Goal: Information Seeking & Learning: Learn about a topic

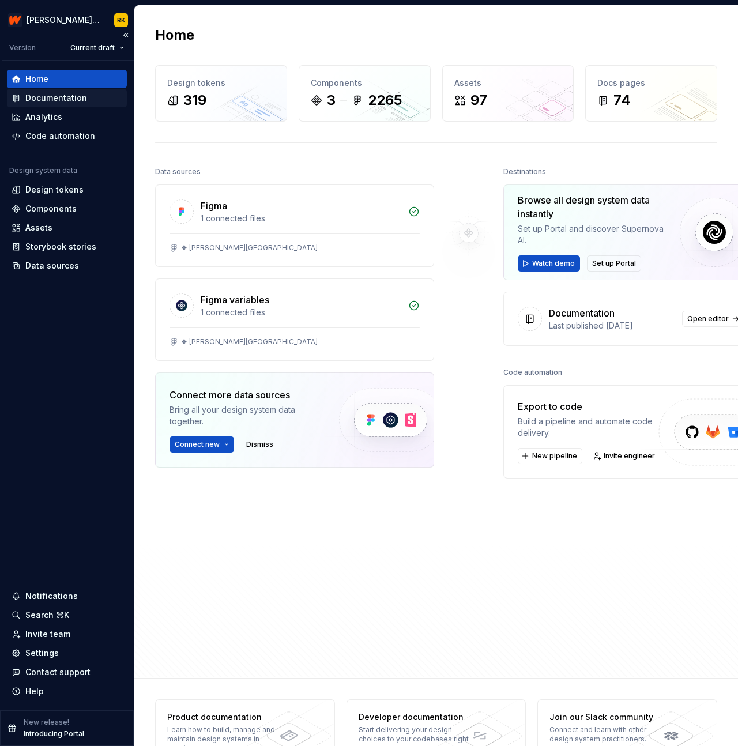
click at [50, 100] on div "Documentation" at bounding box center [56, 98] width 62 height 12
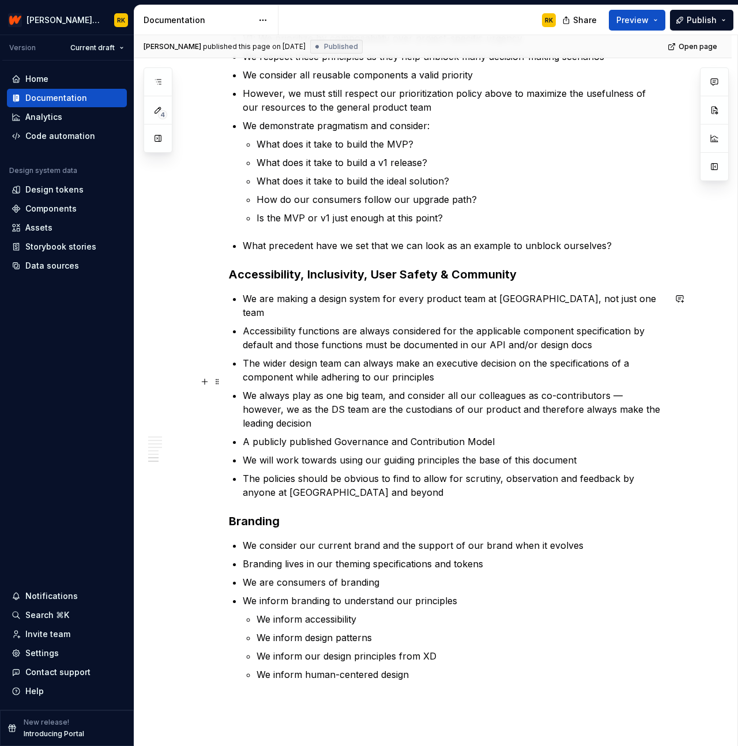
scroll to position [1263, 0]
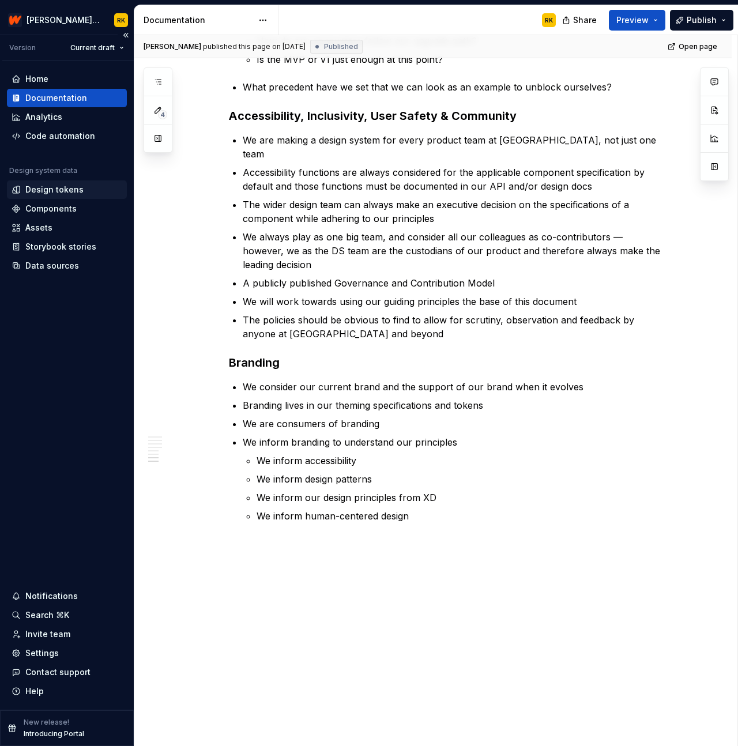
click at [58, 192] on div "Design tokens" at bounding box center [54, 190] width 58 height 12
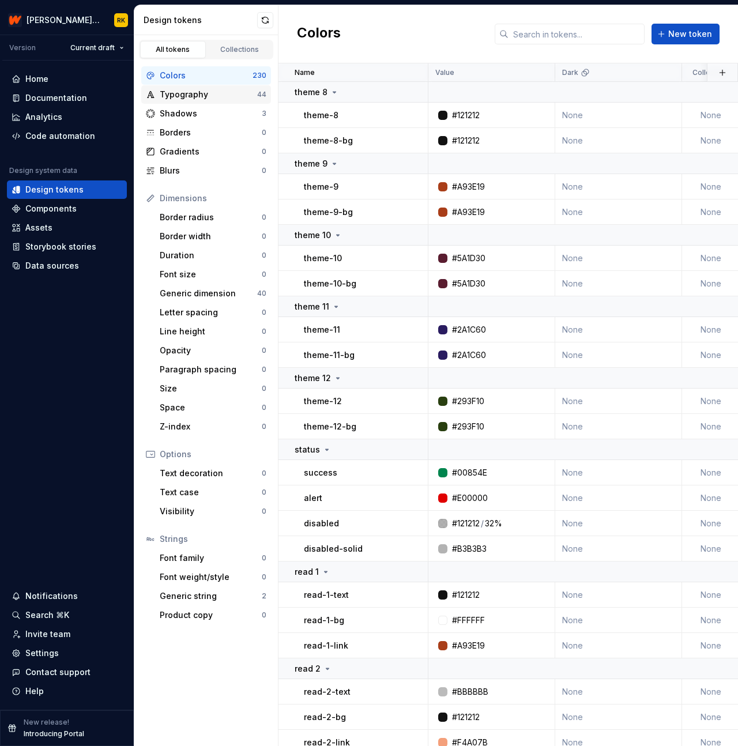
click at [191, 99] on div "Typography" at bounding box center [208, 95] width 97 height 12
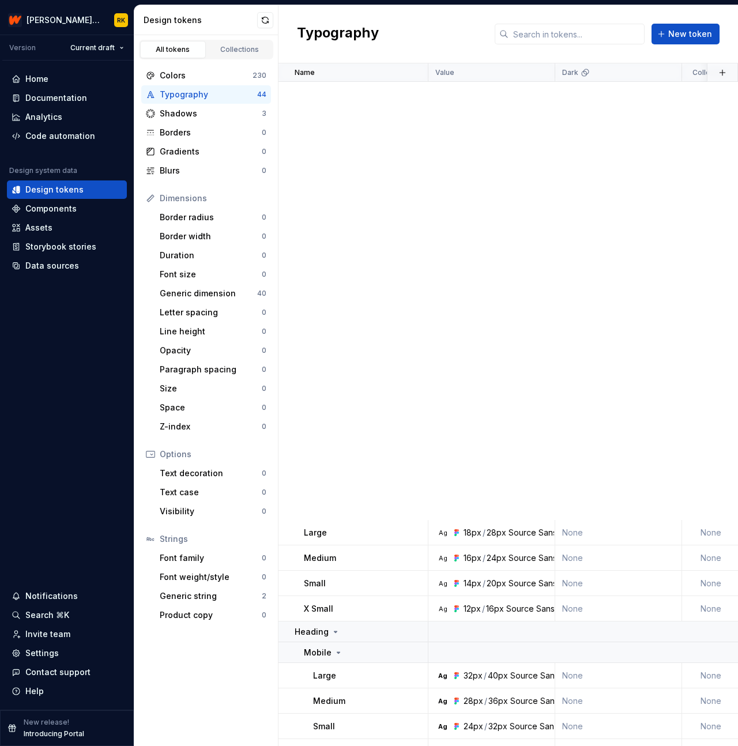
scroll to position [701, 0]
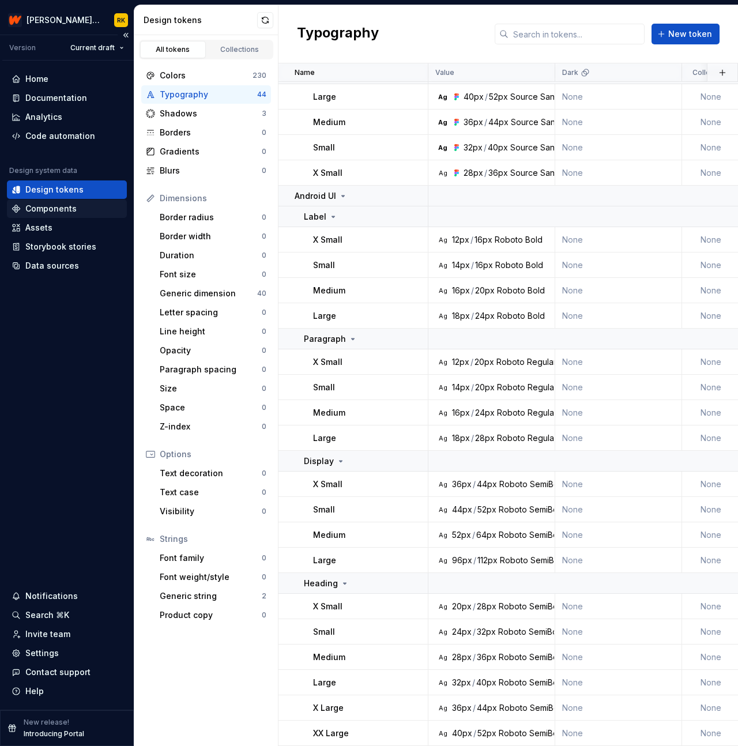
click at [102, 207] on div "Components" at bounding box center [67, 209] width 111 height 12
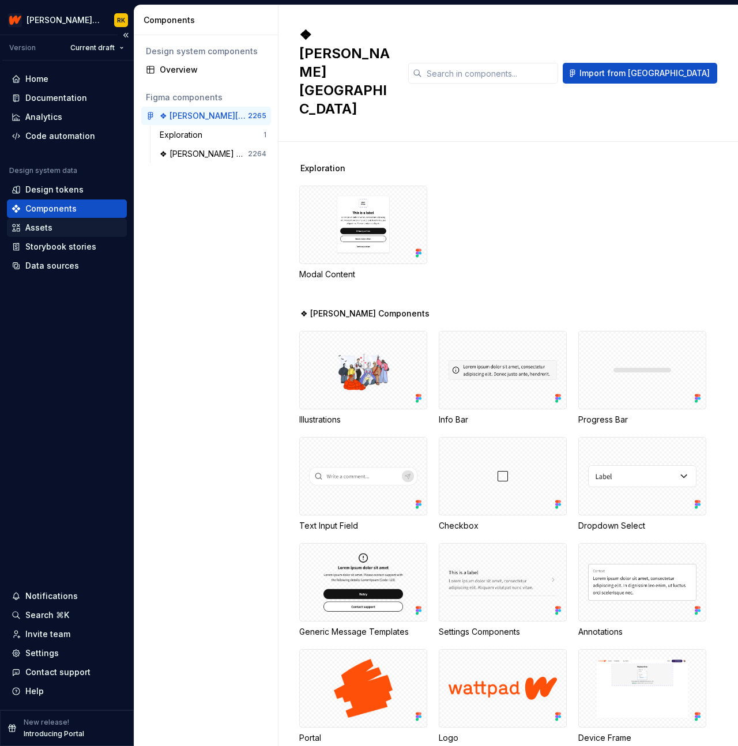
click at [80, 232] on div "Assets" at bounding box center [67, 228] width 111 height 12
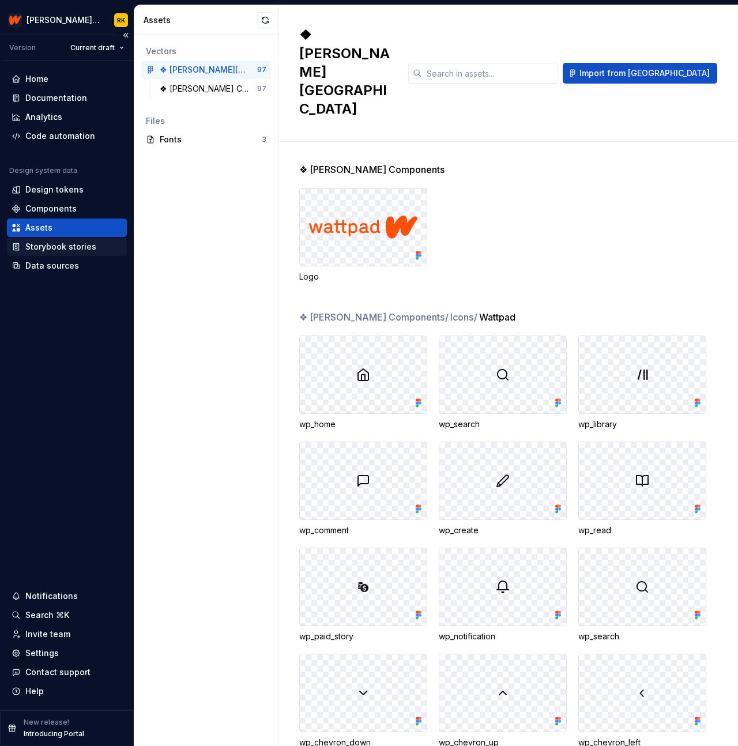
click at [73, 245] on div "Storybook stories" at bounding box center [60, 247] width 71 height 12
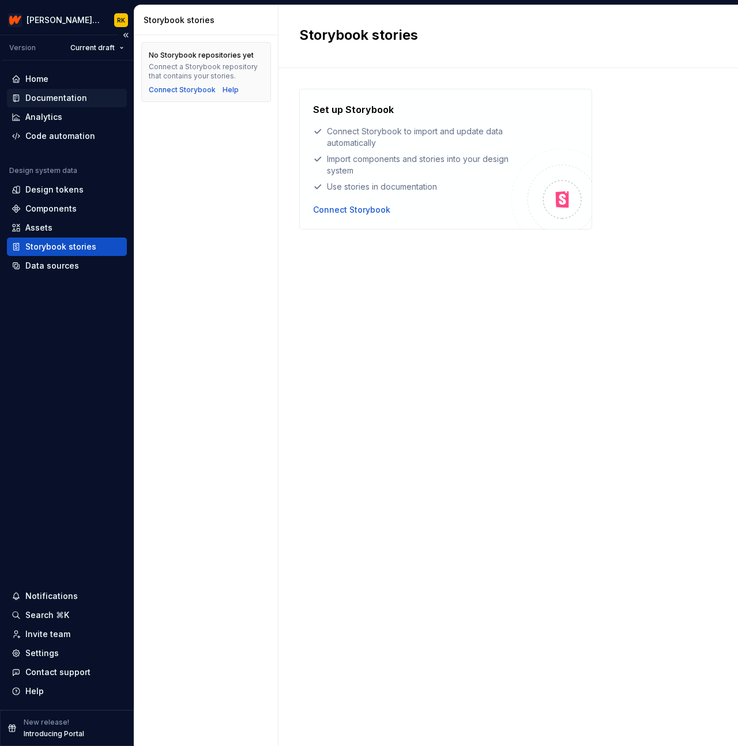
click at [73, 93] on div "Documentation" at bounding box center [56, 98] width 62 height 12
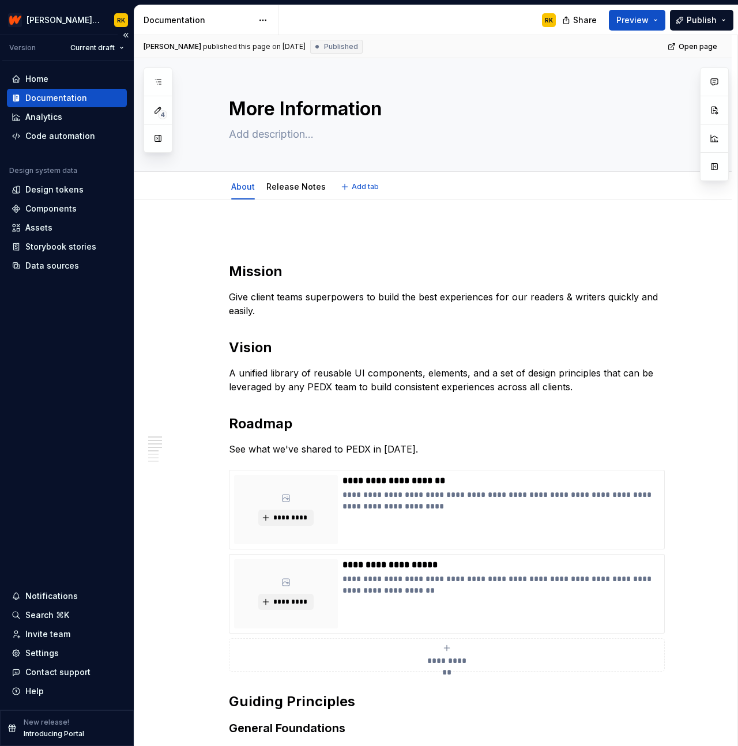
type textarea "*"
click at [50, 73] on div "Home" at bounding box center [67, 79] width 111 height 12
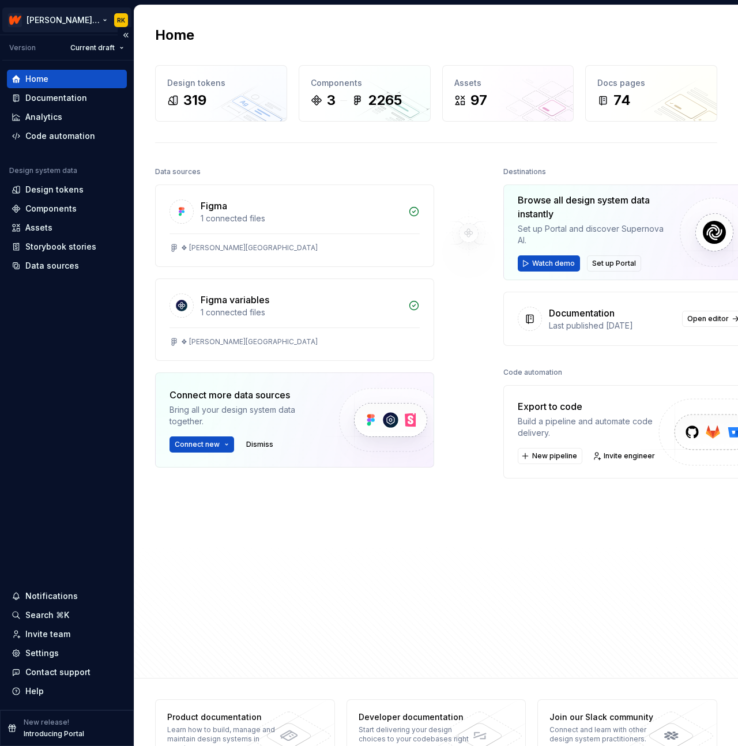
click at [121, 19] on html "[PERSON_NAME] Design System RK Version Current draft Home Documentation Analyti…" at bounding box center [369, 373] width 738 height 746
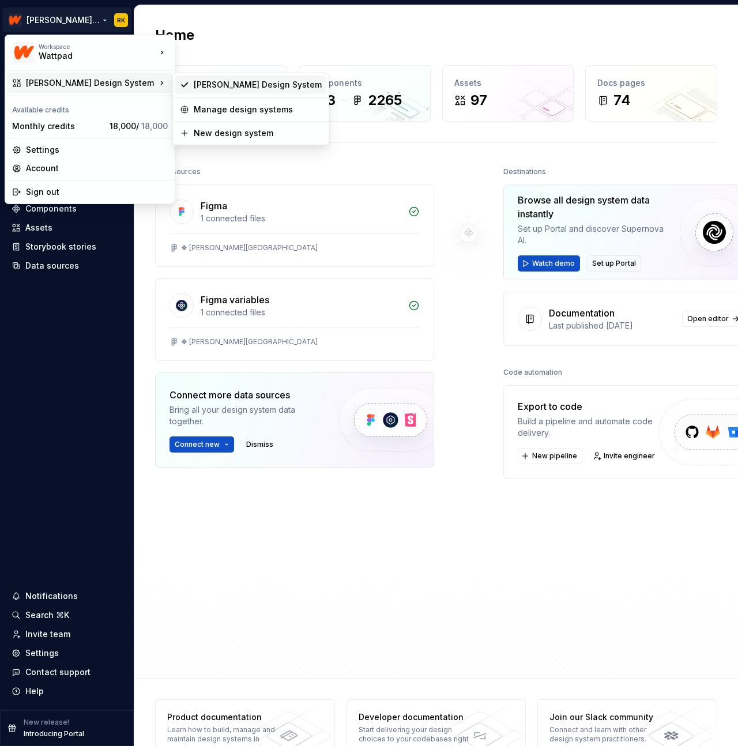
click at [268, 84] on div "[PERSON_NAME] Design System" at bounding box center [258, 85] width 128 height 12
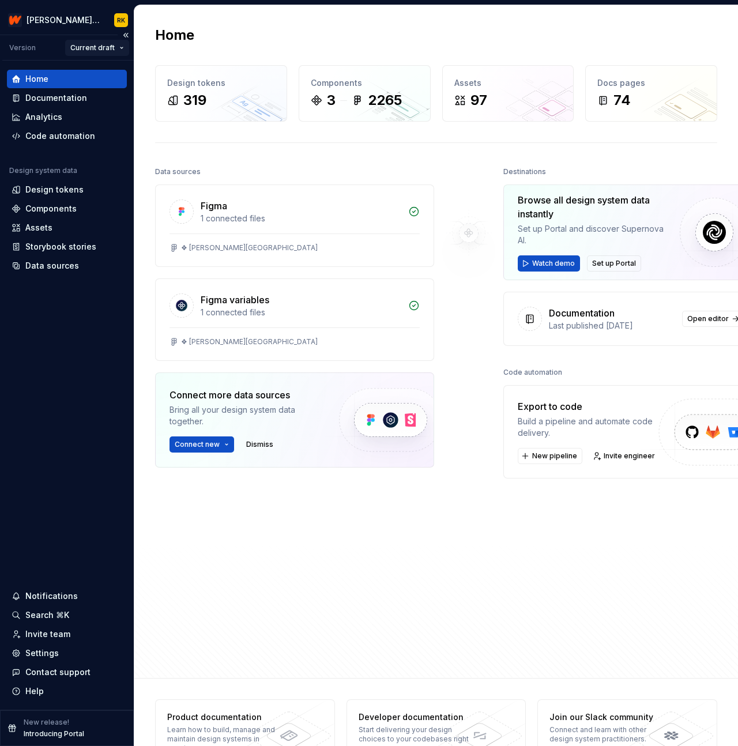
click at [104, 49] on html "[PERSON_NAME] Design System RK Version Current draft Home Documentation Analyti…" at bounding box center [369, 373] width 738 height 746
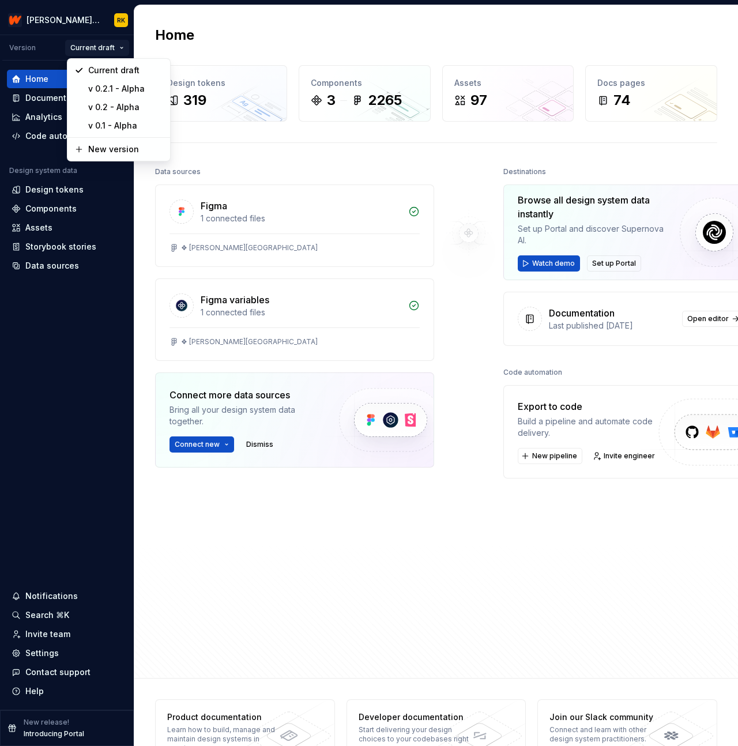
click at [104, 49] on html "[PERSON_NAME] Design System RK Version Current draft Home Documentation Analyti…" at bounding box center [369, 373] width 738 height 746
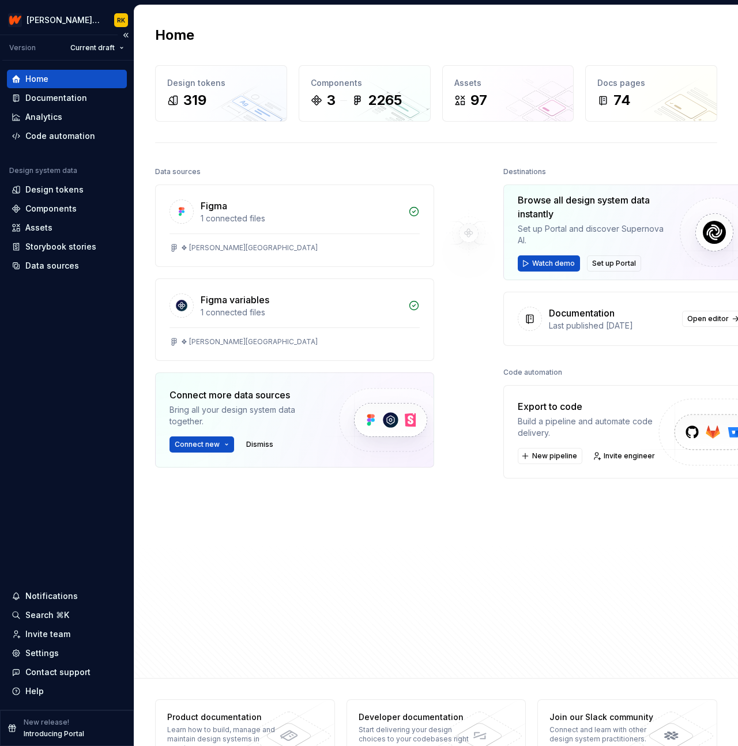
click at [27, 45] on div "Version" at bounding box center [22, 47] width 27 height 9
click at [60, 17] on html "[PERSON_NAME] Design System RK Version Current draft Home Documentation Analyti…" at bounding box center [369, 373] width 738 height 746
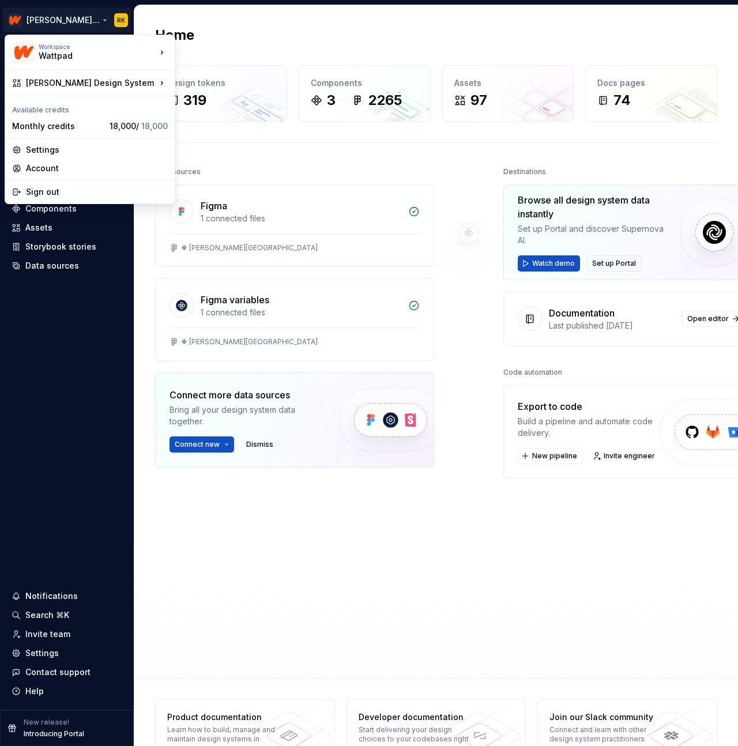
click at [61, 17] on html "[PERSON_NAME] Design System RK Version Current draft Home Documentation Analyti…" at bounding box center [369, 373] width 738 height 746
